Goal: Transaction & Acquisition: Download file/media

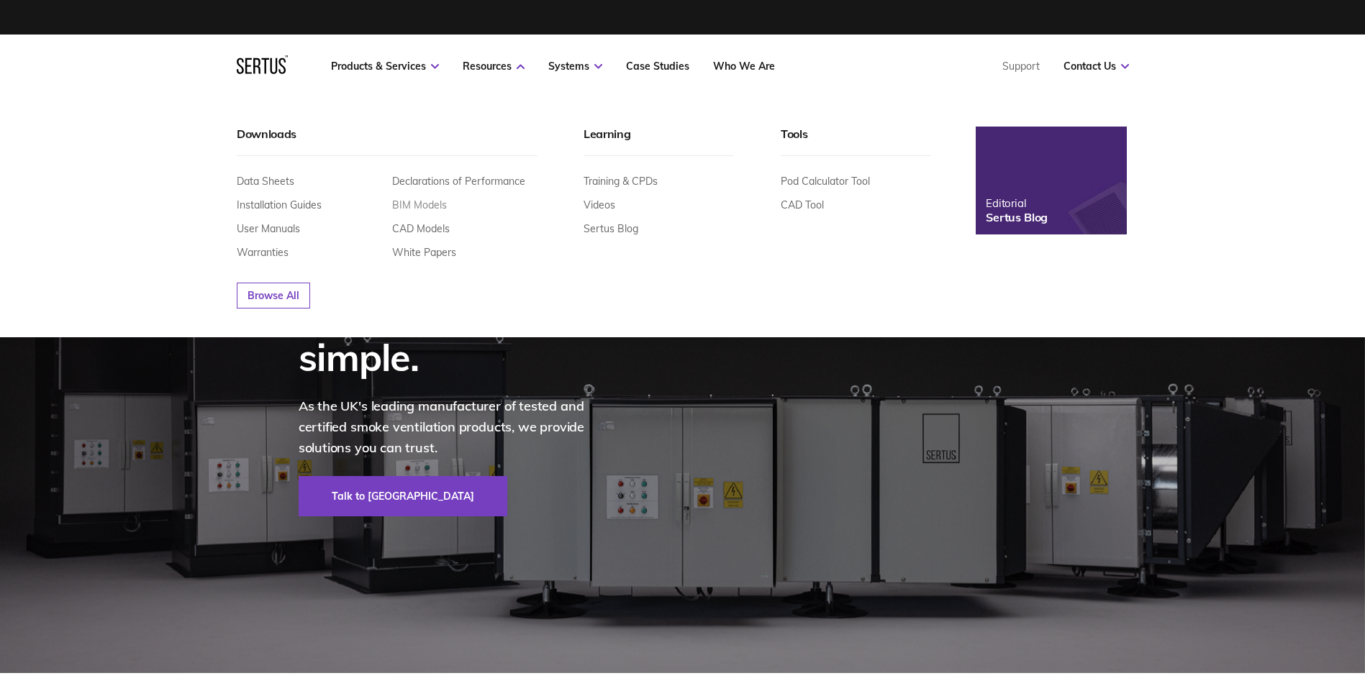
click at [432, 209] on link "BIM Models" at bounding box center [419, 205] width 55 height 13
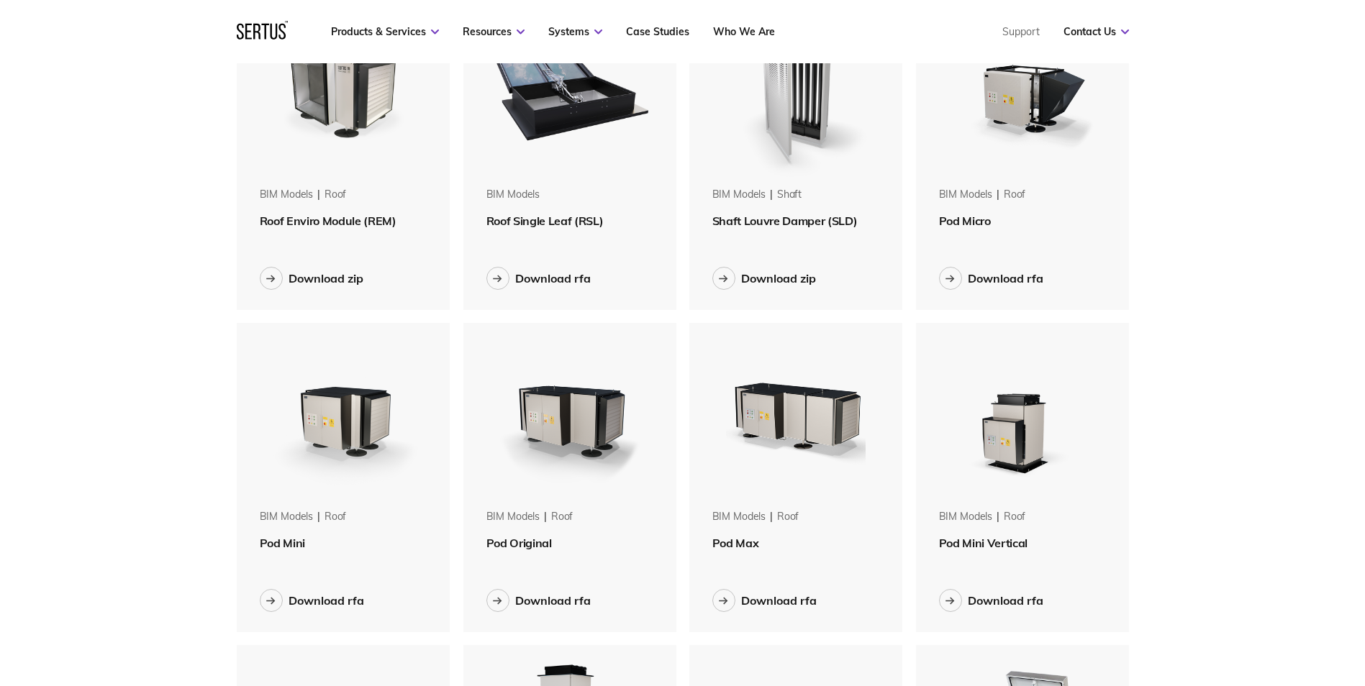
scroll to position [72, 0]
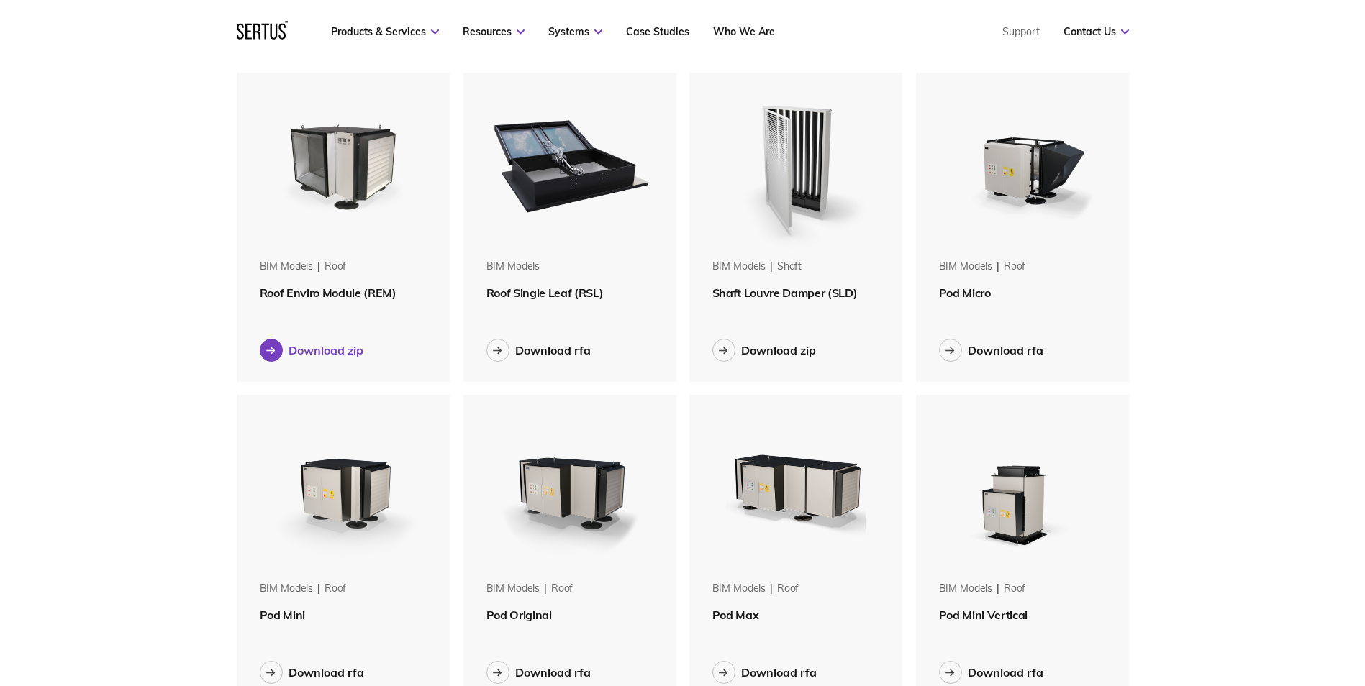
click at [284, 347] on button "Download zip" at bounding box center [312, 350] width 104 height 23
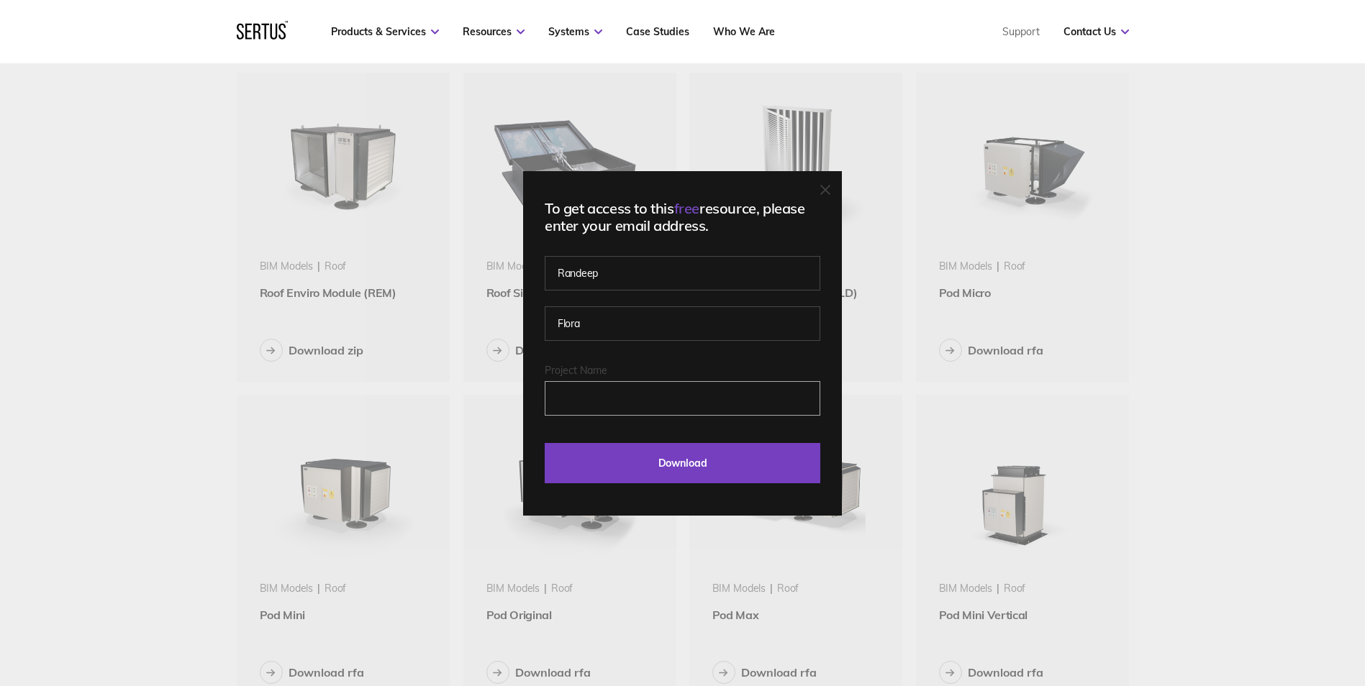
click at [658, 396] on input "Project Name" at bounding box center [683, 398] width 276 height 35
click at [673, 371] on label "Project Name" at bounding box center [683, 370] width 276 height 13
click at [673, 381] on input "Project Name" at bounding box center [683, 398] width 276 height 35
click at [686, 458] on input "Download" at bounding box center [683, 463] width 276 height 40
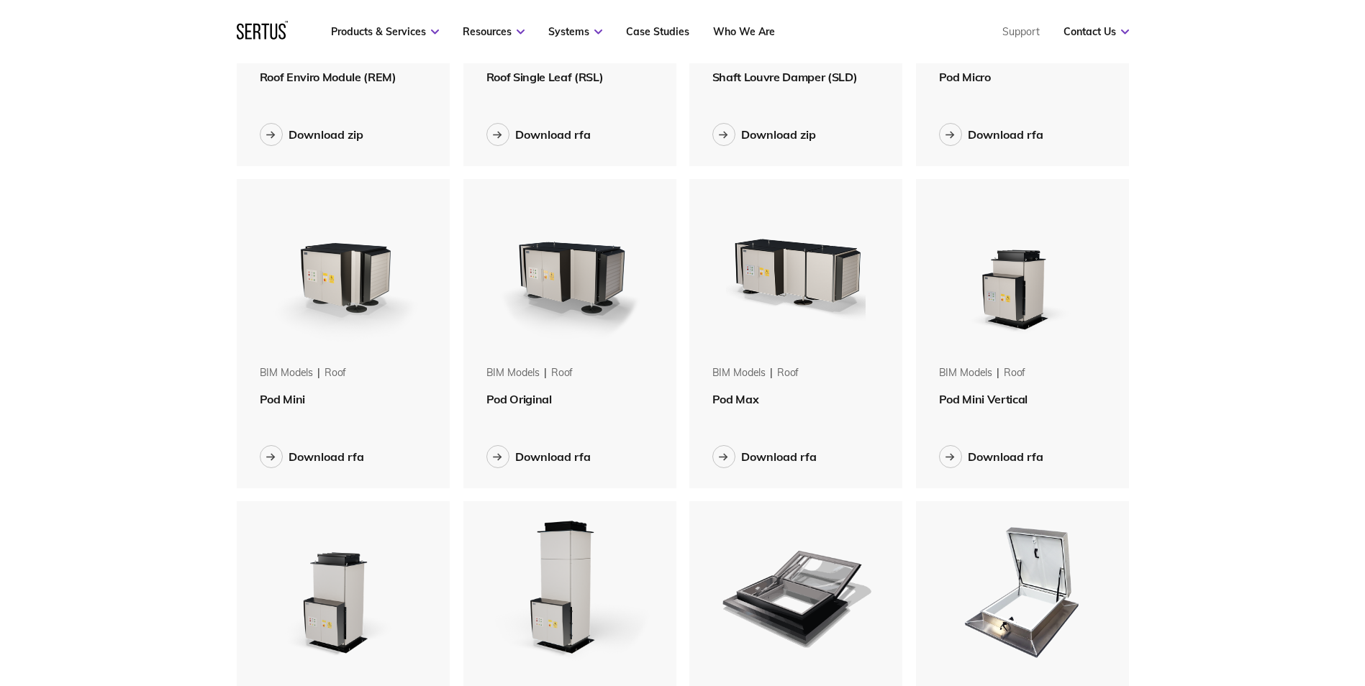
scroll to position [0, 0]
